Goal: Transaction & Acquisition: Download file/media

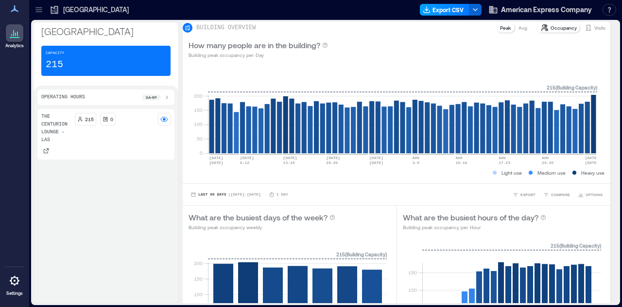
click at [462, 11] on button "Export CSV" at bounding box center [445, 10] width 50 height 12
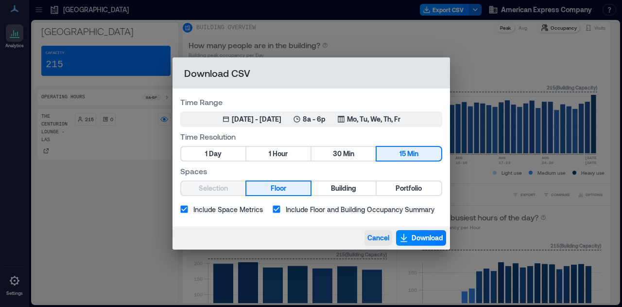
click at [367, 238] on span "Cancel" at bounding box center [378, 238] width 22 height 10
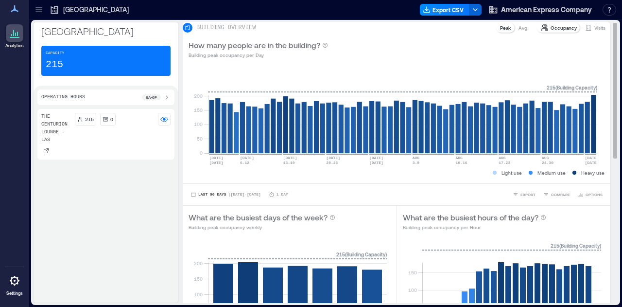
click at [500, 32] on p "Peak" at bounding box center [505, 28] width 11 height 8
click at [66, 9] on p "[GEOGRAPHIC_DATA]" at bounding box center [96, 10] width 66 height 10
click at [38, 8] on icon at bounding box center [39, 10] width 10 height 10
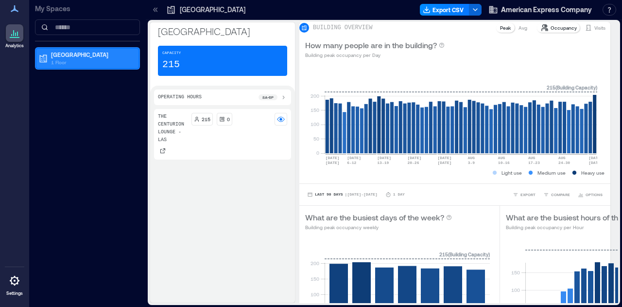
click at [61, 62] on p "1 Floor" at bounding box center [92, 62] width 82 height 8
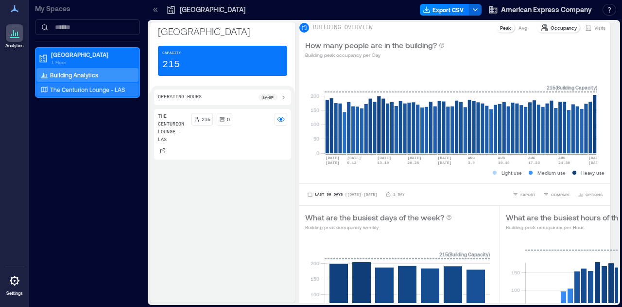
click at [71, 88] on p "The Centurion Lounge - LAS" at bounding box center [87, 90] width 75 height 8
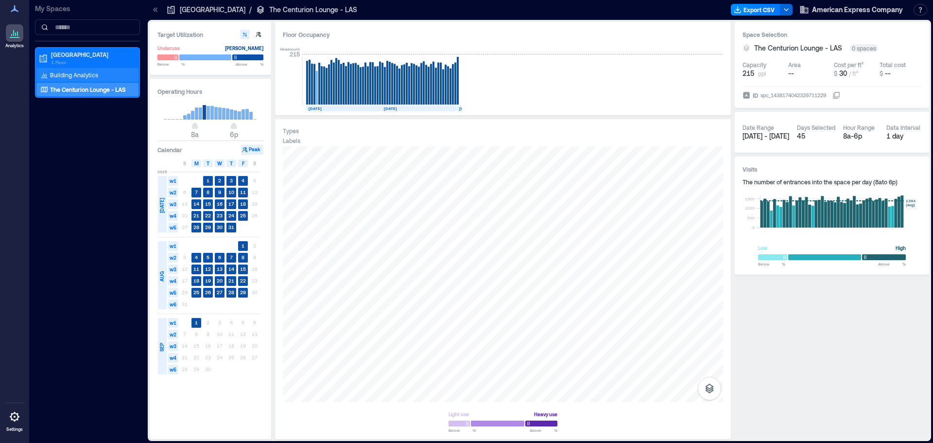
click at [87, 76] on p "Building Analytics" at bounding box center [74, 75] width 48 height 8
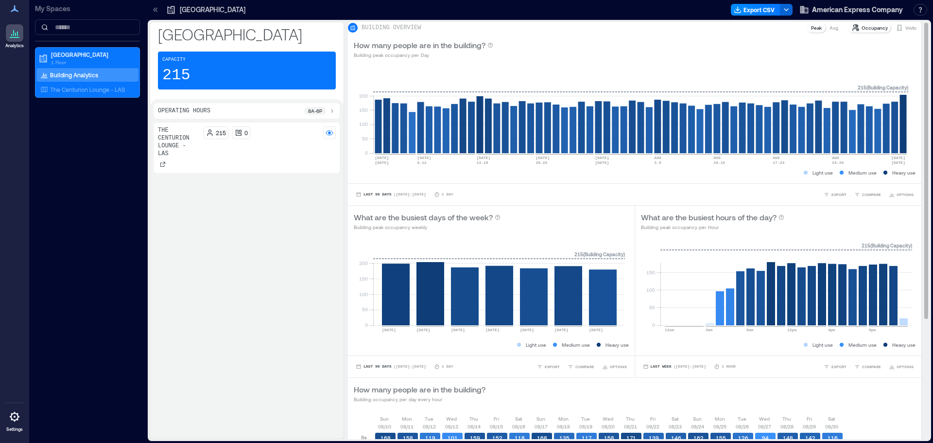
click at [622, 32] on p "Occupancy" at bounding box center [875, 28] width 26 height 8
click at [622, 31] on icon at bounding box center [856, 27] width 6 height 6
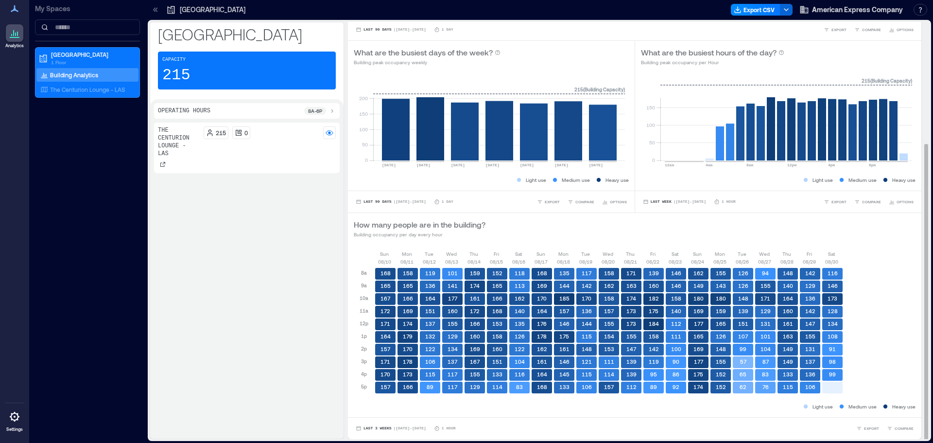
scroll to position [171, 0]
click at [382, 202] on span "Last 90 Days" at bounding box center [378, 202] width 28 height 0
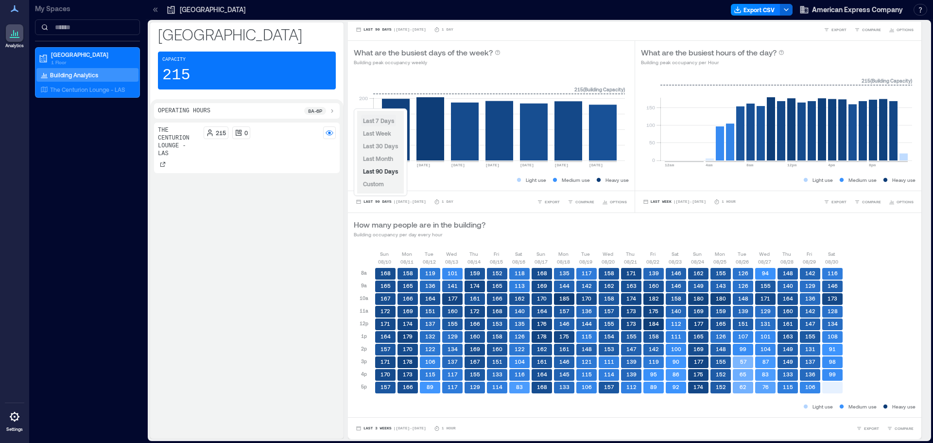
click at [381, 117] on span "Last 7 Days" at bounding box center [378, 120] width 31 height 7
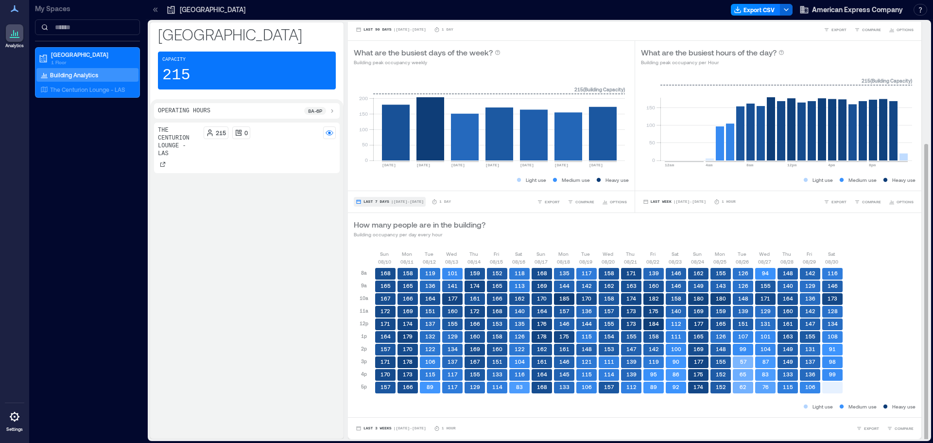
click at [370, 197] on button "Last 7 Days | [DATE] - [DATE]" at bounding box center [390, 202] width 72 height 10
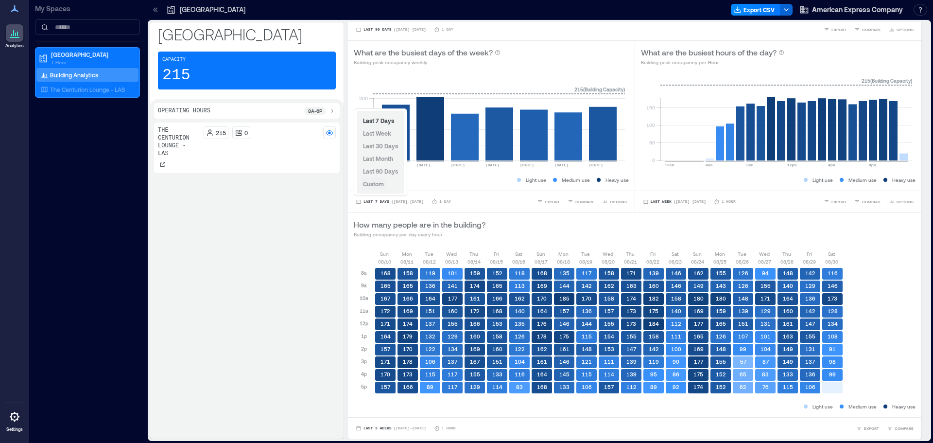
click at [375, 183] on span "Custom" at bounding box center [373, 183] width 21 height 7
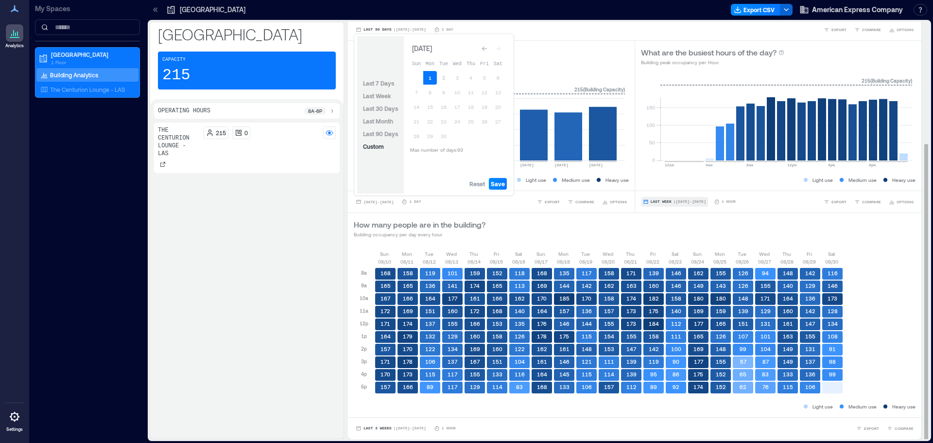
click at [622, 197] on button "Last Week | [DATE] - [DATE]" at bounding box center [674, 202] width 67 height 10
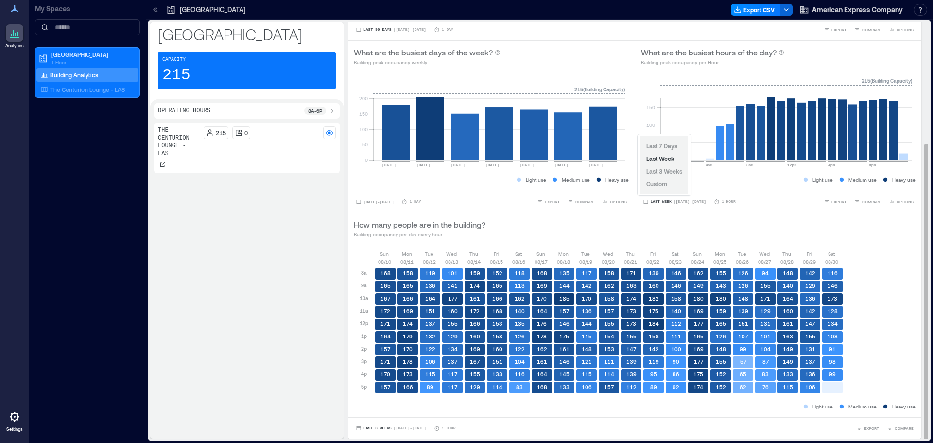
click at [568, 226] on div "How many people are in the building? Building occupancy per day every hour" at bounding box center [635, 228] width 562 height 19
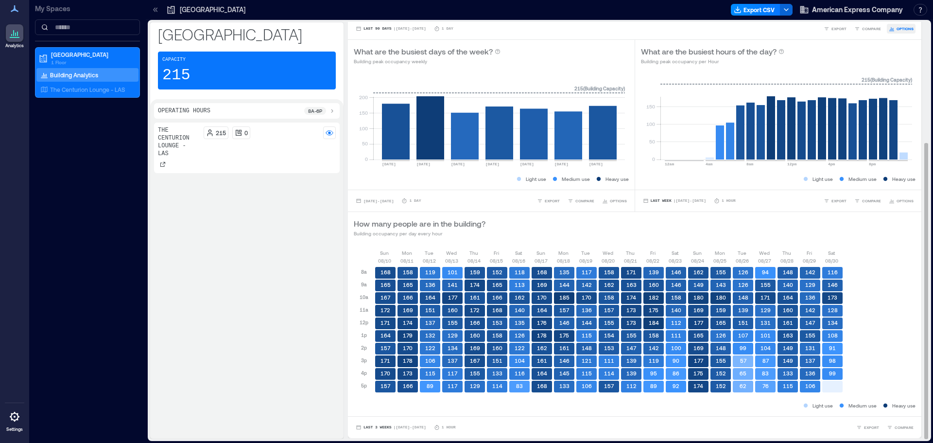
click at [622, 28] on span "OPTIONS" at bounding box center [905, 29] width 17 height 6
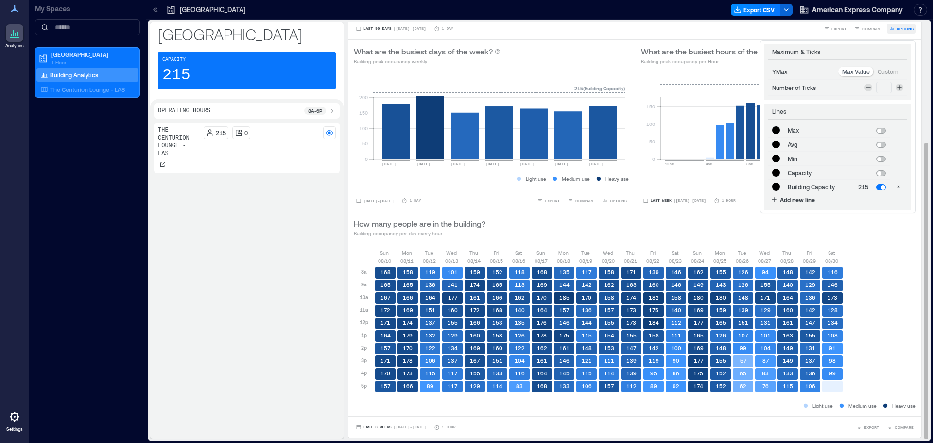
click at [622, 28] on span "OPTIONS" at bounding box center [905, 29] width 17 height 6
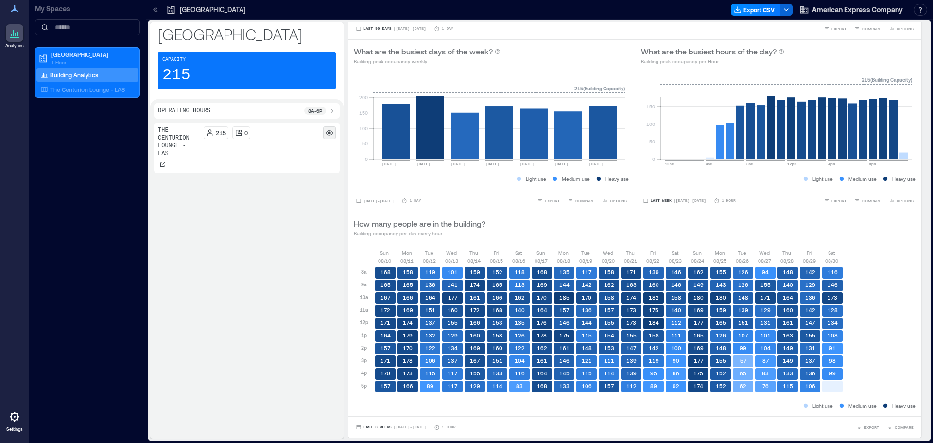
click at [330, 132] on circle at bounding box center [329, 133] width 2 height 2
click at [328, 131] on icon at bounding box center [329, 131] width 7 height 3
click at [82, 87] on p "The Centurion Lounge - LAS" at bounding box center [87, 90] width 75 height 8
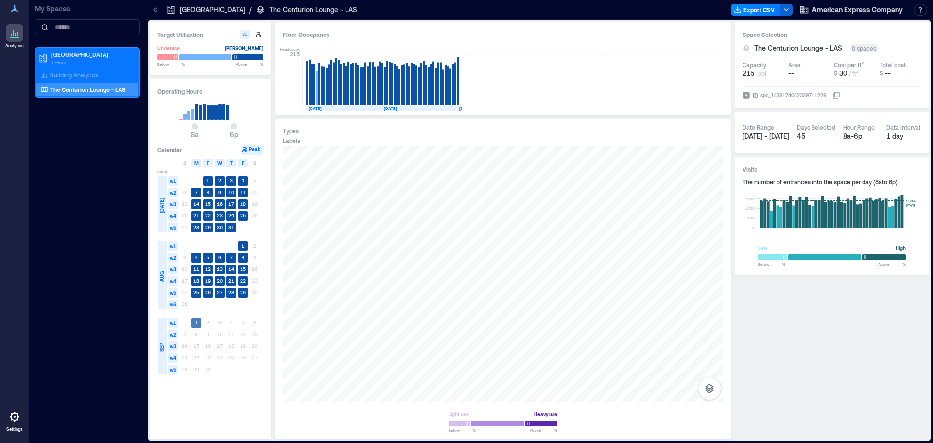
click at [196, 306] on text "1" at bounding box center [196, 322] width 3 height 6
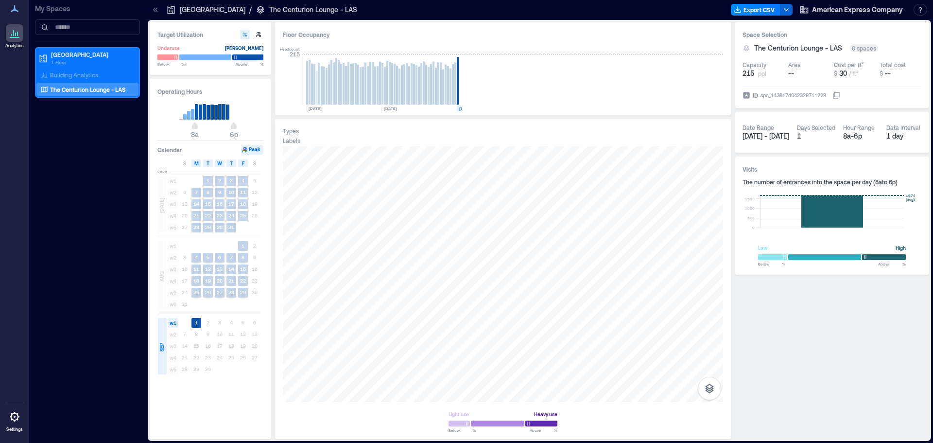
click at [547, 306] on div at bounding box center [503, 423] width 109 height 8
click at [510, 306] on div at bounding box center [503, 423] width 109 height 8
click at [622, 62] on div "Headcount 215 [DATE] [DATE] [DATE]" at bounding box center [503, 75] width 440 height 64
click at [213, 115] on rect at bounding box center [211, 111] width 3 height 15
click at [257, 150] on button "Peak" at bounding box center [252, 150] width 22 height 10
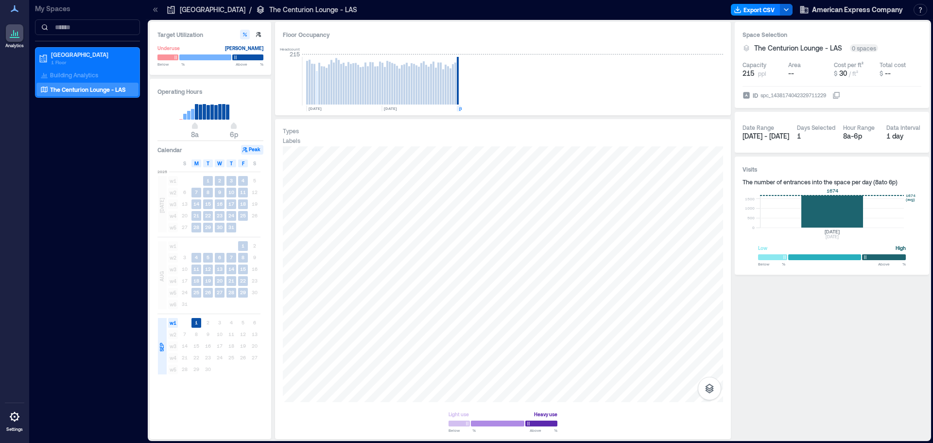
click at [622, 210] on rect at bounding box center [832, 211] width 144 height 32
click at [70, 56] on p "[GEOGRAPHIC_DATA]" at bounding box center [92, 55] width 82 height 8
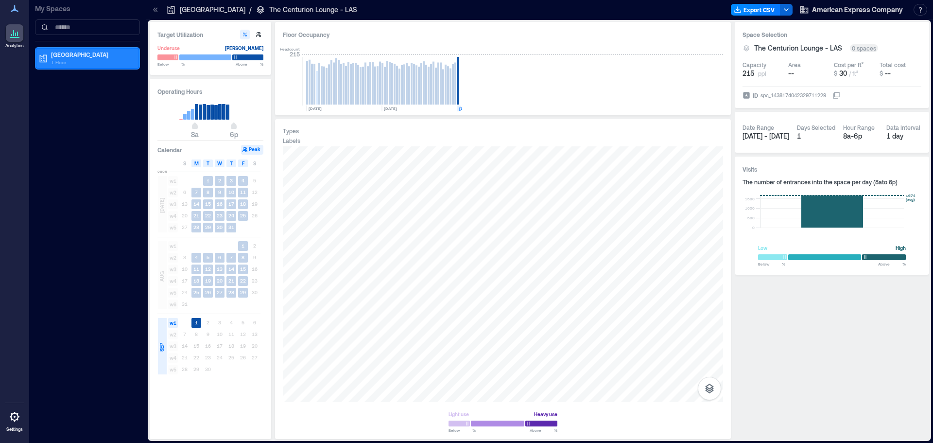
click at [70, 56] on p "[GEOGRAPHIC_DATA]" at bounding box center [92, 55] width 82 height 8
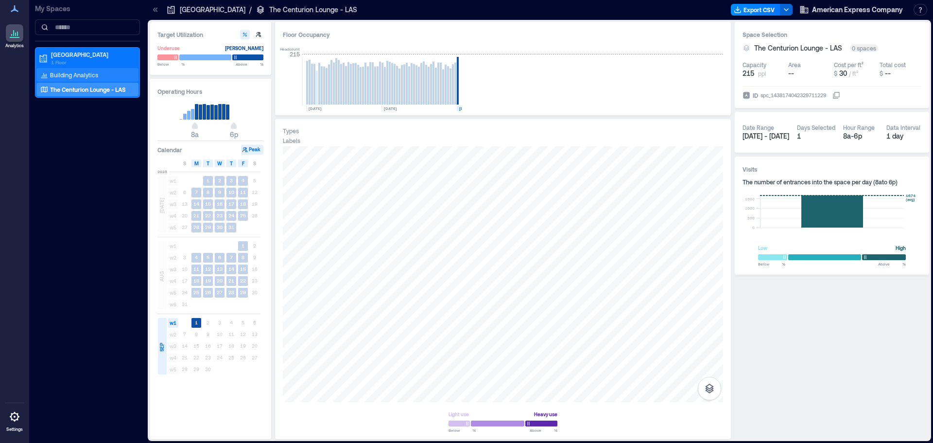
click at [67, 72] on p "Building Analytics" at bounding box center [74, 75] width 48 height 8
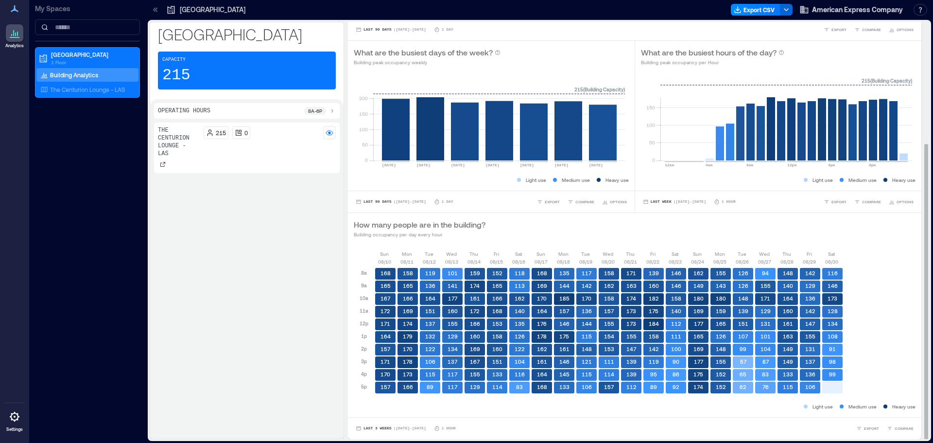
scroll to position [1, 0]
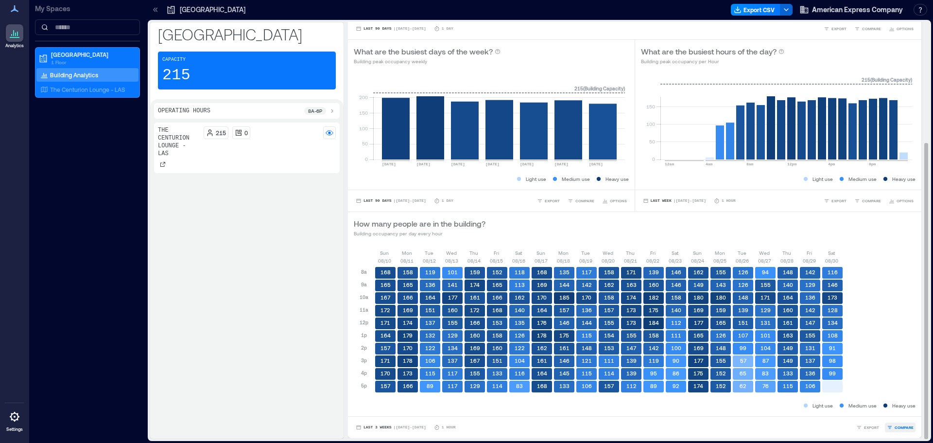
click at [622, 306] on button "COMPARE" at bounding box center [900, 427] width 31 height 10
click at [622, 306] on p "The Centurion Lounge - LAS" at bounding box center [818, 409] width 75 height 8
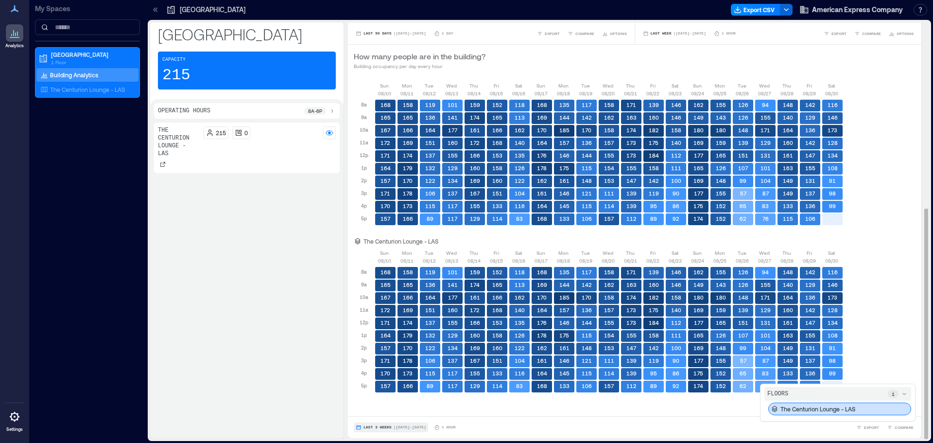
click at [363, 306] on button "Last 3 Weeks | [DATE] - [DATE]" at bounding box center [391, 427] width 74 height 10
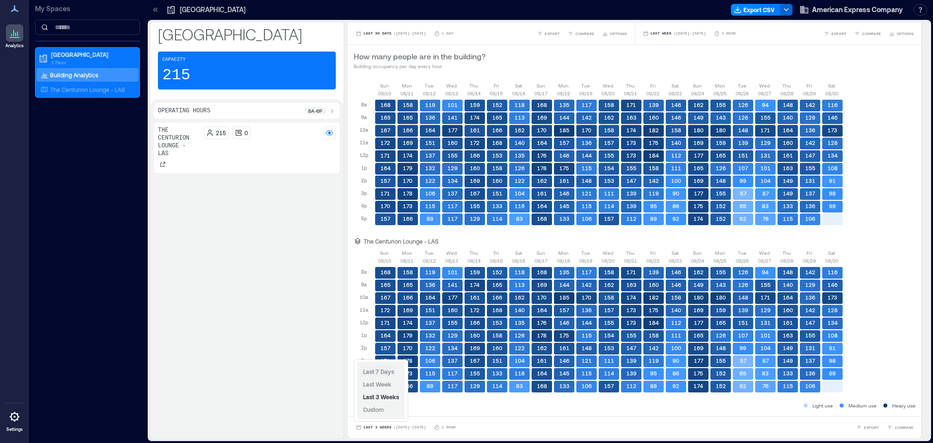
click at [370, 306] on span "Last 7 Days" at bounding box center [378, 371] width 31 height 7
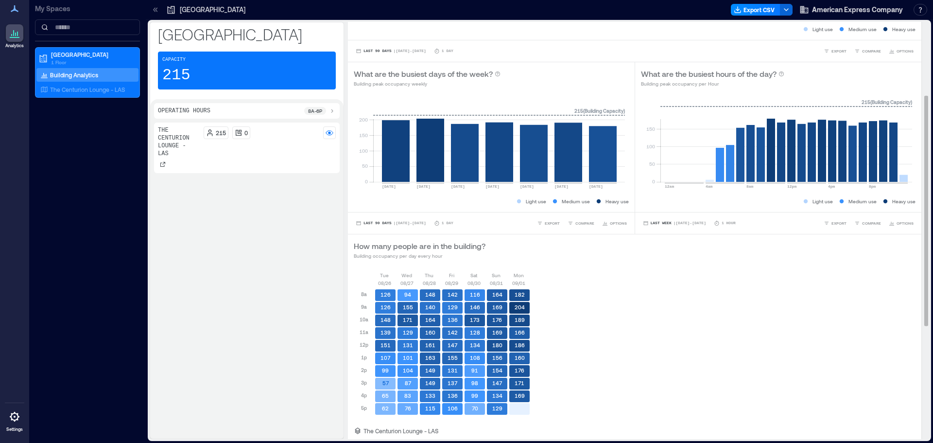
scroll to position [95, 0]
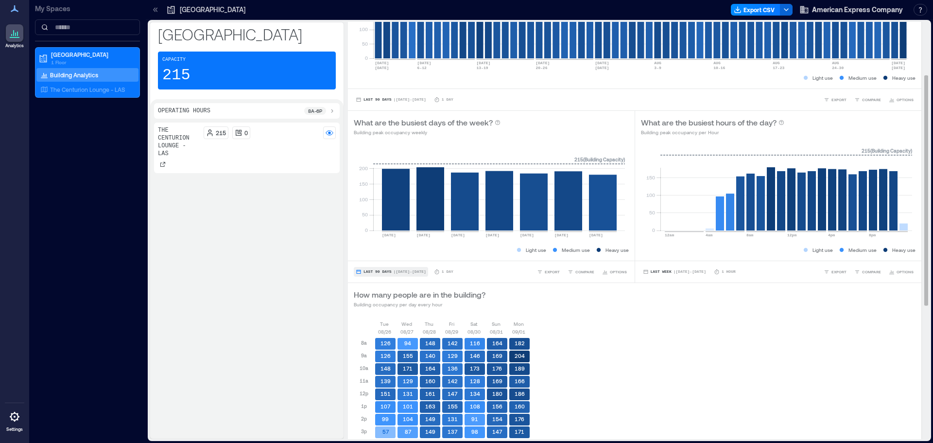
click at [375, 272] on span "Last 90 Days" at bounding box center [378, 272] width 28 height 0
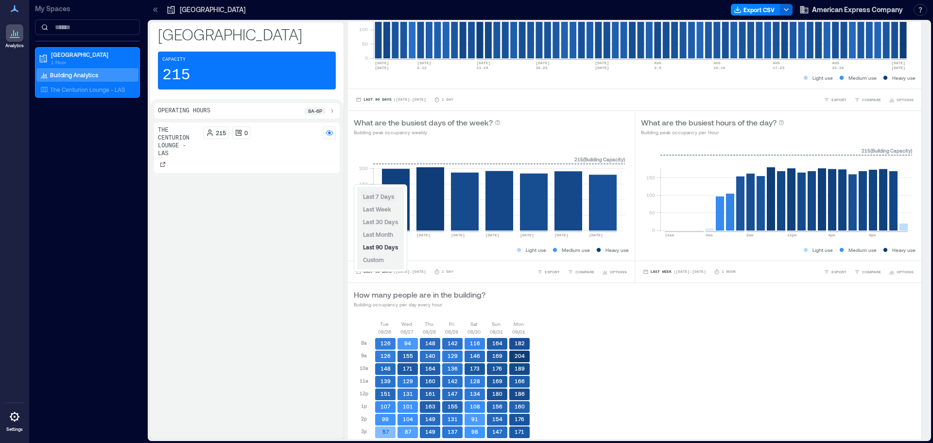
click at [380, 194] on span "Last 7 Days" at bounding box center [378, 196] width 31 height 7
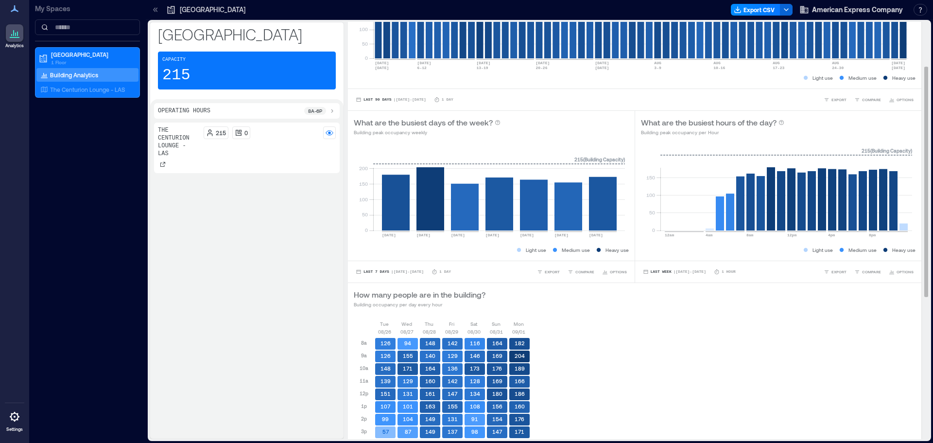
scroll to position [0, 0]
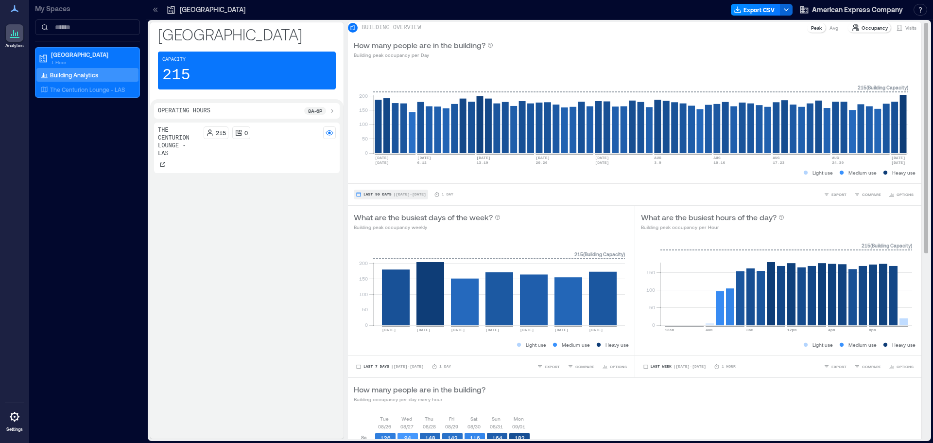
click at [373, 196] on button "Last 90 Days | [DATE] - [DATE]" at bounding box center [391, 195] width 74 height 10
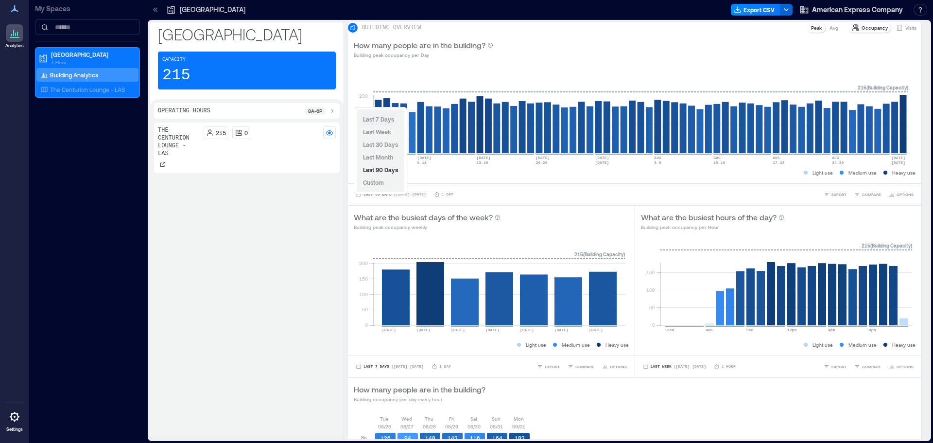
click at [380, 115] on span "Last 7 Days" at bounding box center [378, 119] width 31 height 8
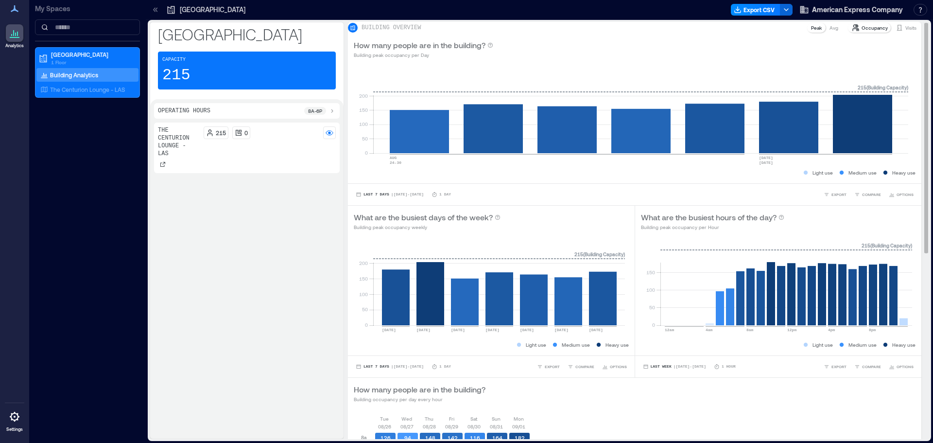
click at [622, 32] on p "Occupancy" at bounding box center [875, 28] width 26 height 8
click at [622, 32] on icon at bounding box center [856, 28] width 8 height 8
click at [622, 30] on p "Occupancy" at bounding box center [875, 28] width 26 height 8
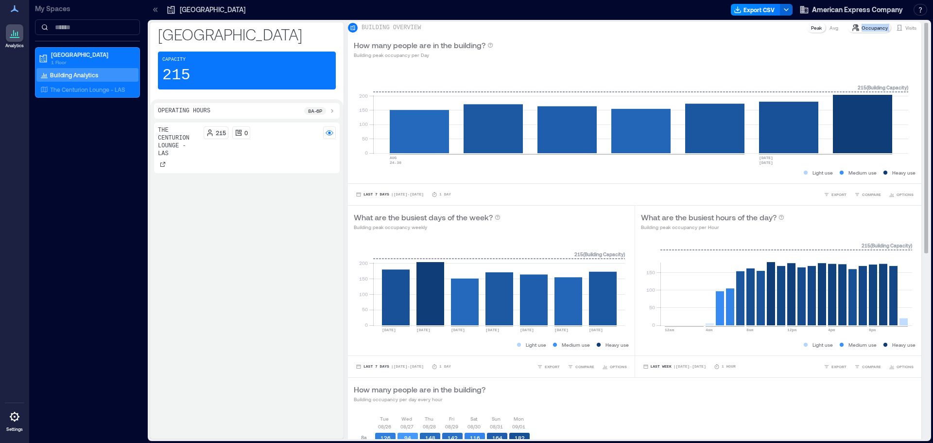
click at [622, 30] on p "Occupancy" at bounding box center [875, 28] width 26 height 8
click at [622, 31] on p "Occupancy" at bounding box center [875, 28] width 26 height 8
click at [622, 32] on p "Occupancy" at bounding box center [875, 28] width 26 height 8
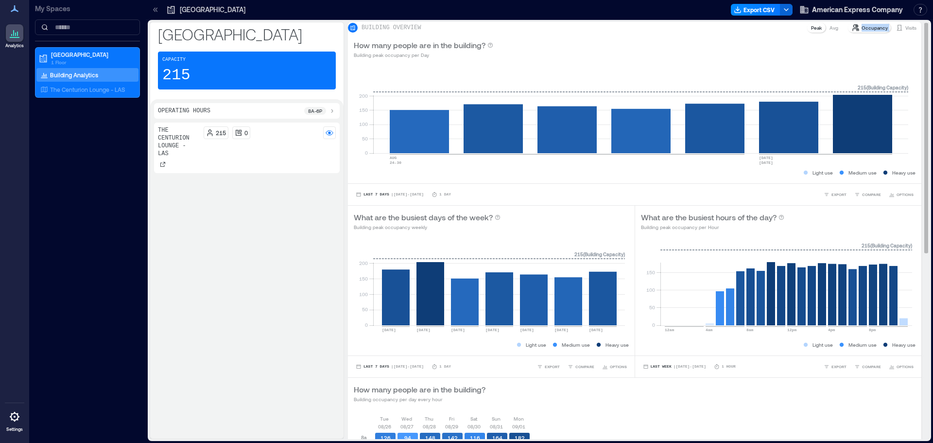
click at [622, 32] on p "Occupancy" at bounding box center [875, 28] width 26 height 8
click at [622, 28] on div "Occupancy Visits" at bounding box center [884, 28] width 74 height 12
click at [622, 32] on p "Visits" at bounding box center [910, 28] width 11 height 8
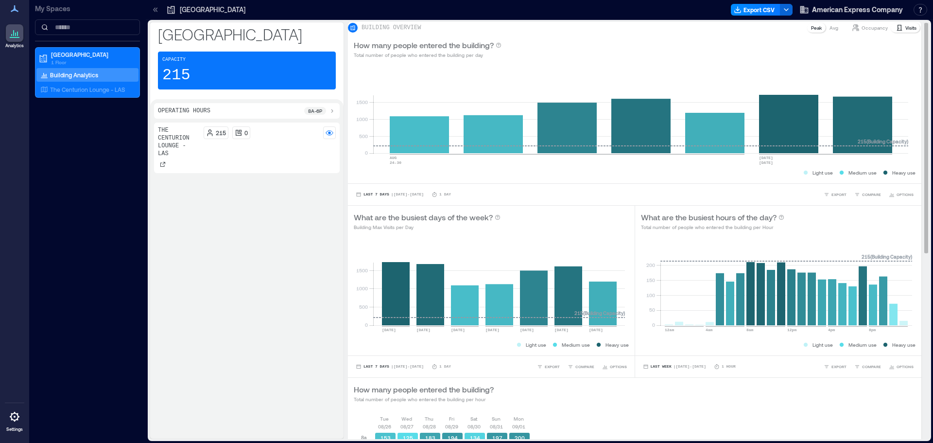
click at [622, 32] on p "Visits" at bounding box center [910, 28] width 11 height 8
click at [622, 6] on button "Export CSV" at bounding box center [756, 10] width 50 height 12
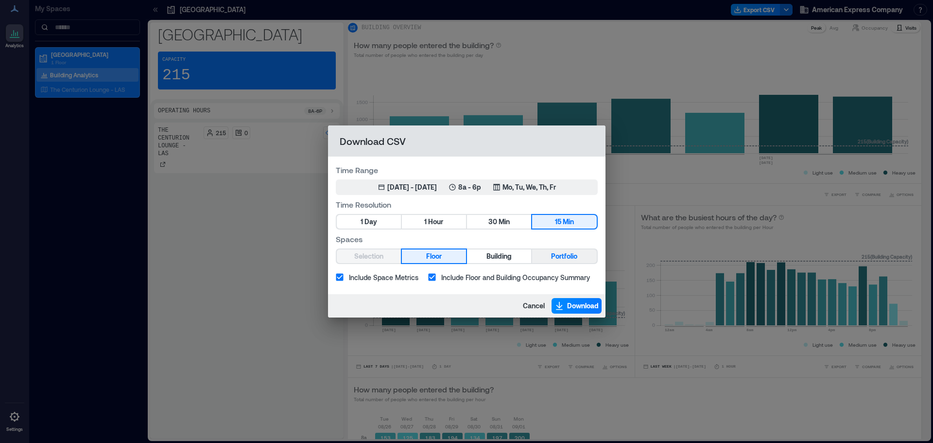
click at [573, 258] on span "Portfolio" at bounding box center [564, 256] width 26 height 12
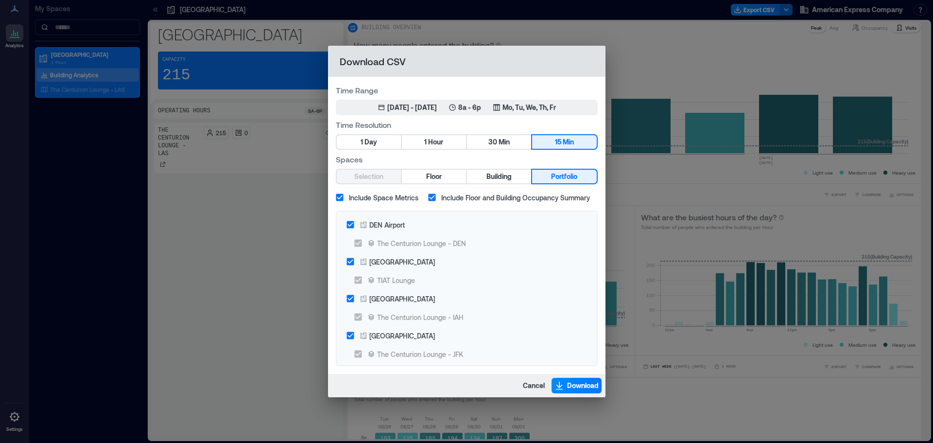
click at [571, 181] on span "Portfolio" at bounding box center [564, 177] width 26 height 12
click at [589, 306] on span "Download" at bounding box center [583, 386] width 32 height 10
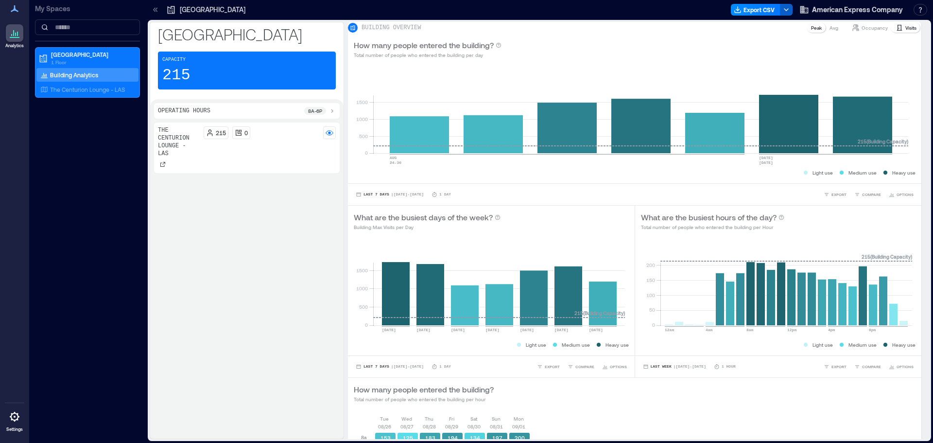
click at [622, 11] on icon "button" at bounding box center [787, 10] width 8 height 8
click at [622, 59] on div "How many people entered the building? Total number of people who entered the bu…" at bounding box center [635, 48] width 562 height 19
click at [622, 6] on button "Export CSV" at bounding box center [756, 10] width 50 height 12
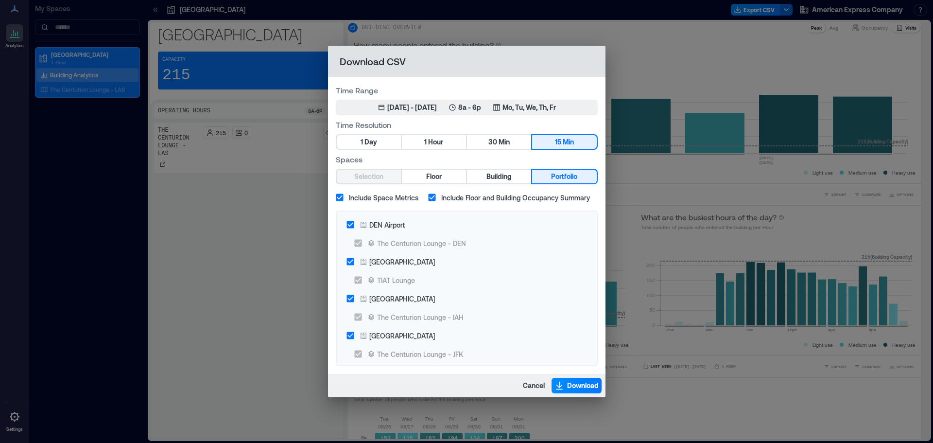
click at [555, 178] on span "Portfolio" at bounding box center [564, 177] width 26 height 12
click at [451, 177] on button "Floor" at bounding box center [434, 177] width 64 height 14
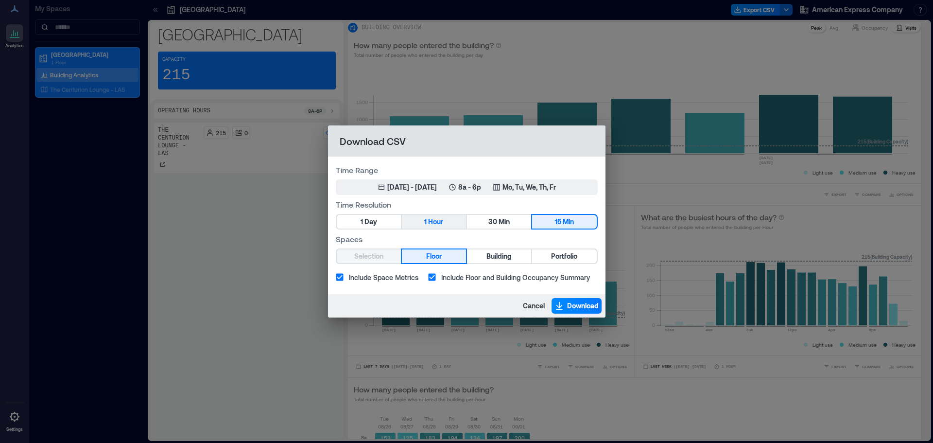
click at [435, 220] on span "Hour" at bounding box center [435, 222] width 15 height 12
click at [516, 259] on button "Building" at bounding box center [499, 256] width 64 height 14
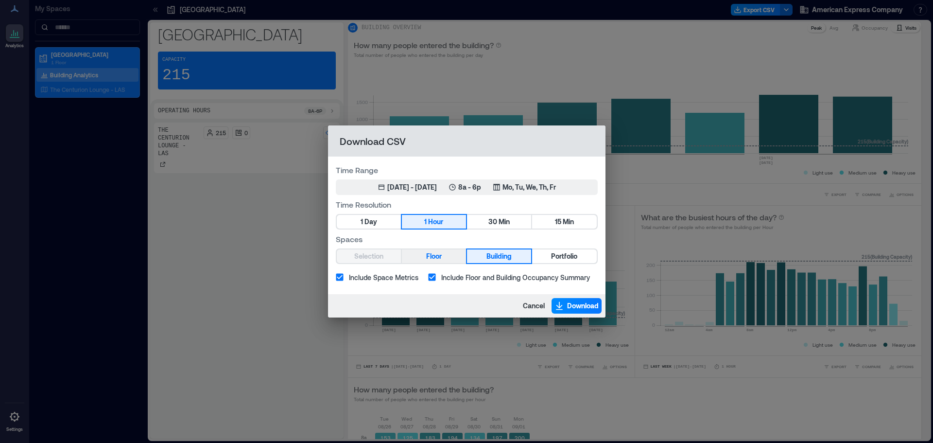
click at [443, 256] on button "Floor" at bounding box center [434, 256] width 64 height 14
click at [580, 306] on span "Download" at bounding box center [583, 306] width 32 height 10
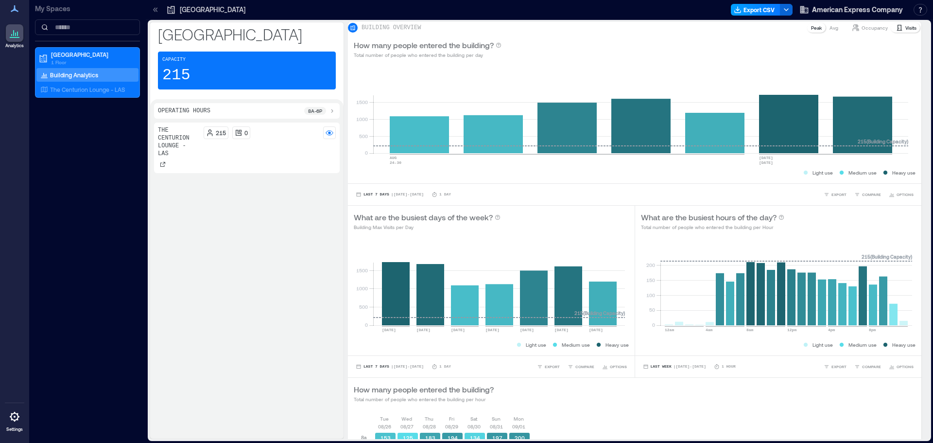
click at [622, 11] on button "Export CSV" at bounding box center [756, 10] width 50 height 12
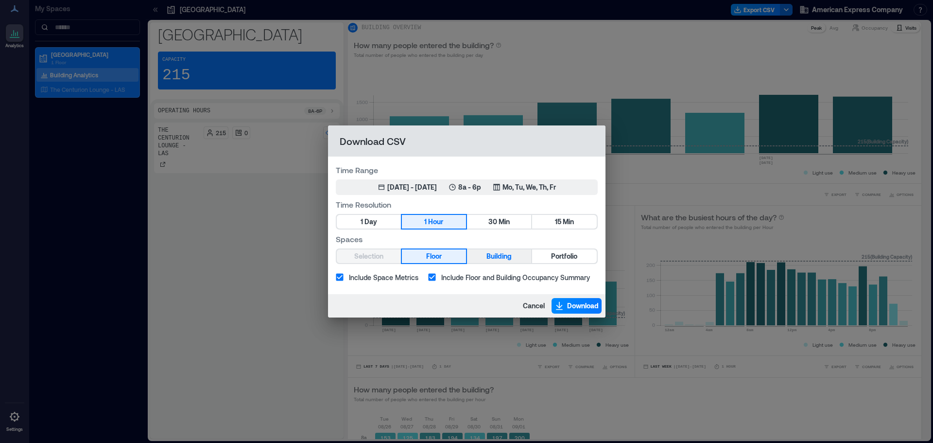
click at [501, 252] on span "Building" at bounding box center [499, 256] width 25 height 12
click at [579, 305] on span "Download" at bounding box center [583, 306] width 32 height 10
